Goal: Unclear

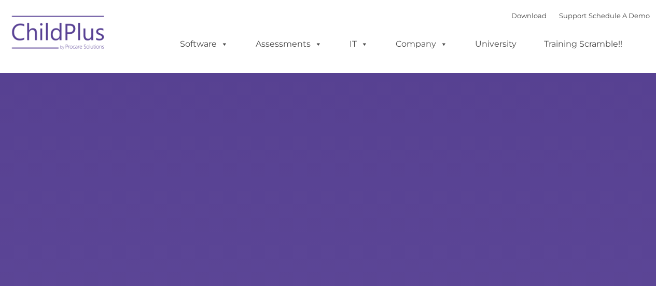
type input ""
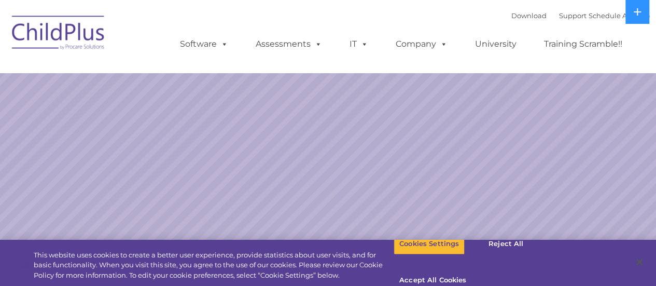
select select "MEDIUM"
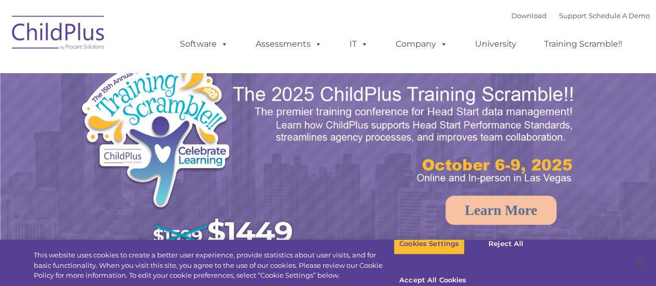
select select "MEDIUM"
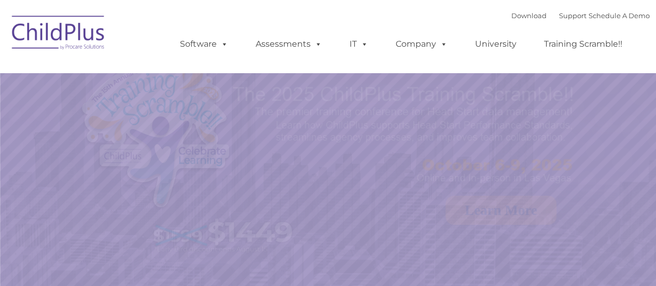
select select "MEDIUM"
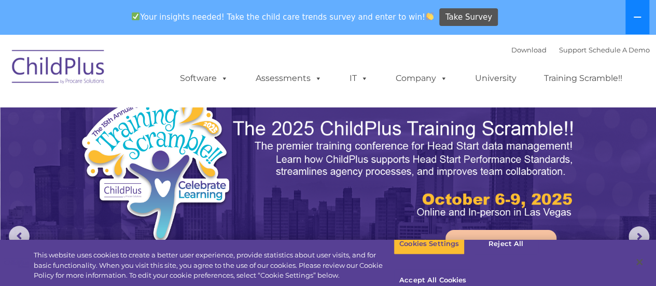
click at [640, 15] on icon at bounding box center [637, 17] width 8 height 8
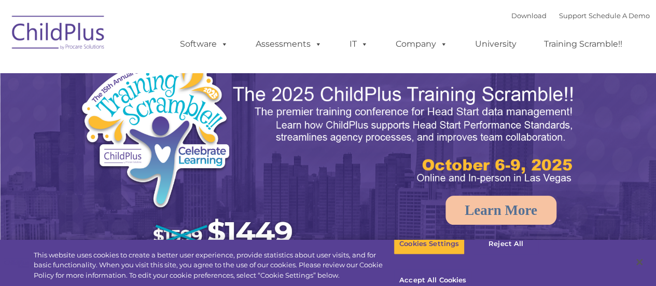
select select "MEDIUM"
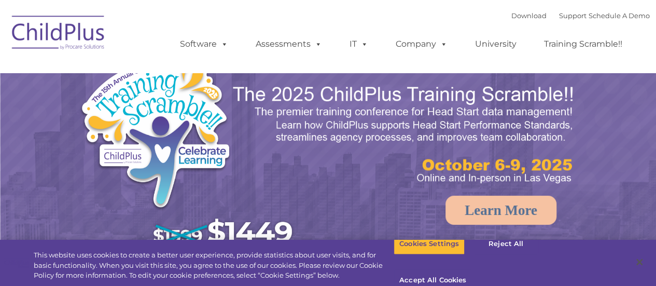
select select "MEDIUM"
